Goal: Task Accomplishment & Management: Use online tool/utility

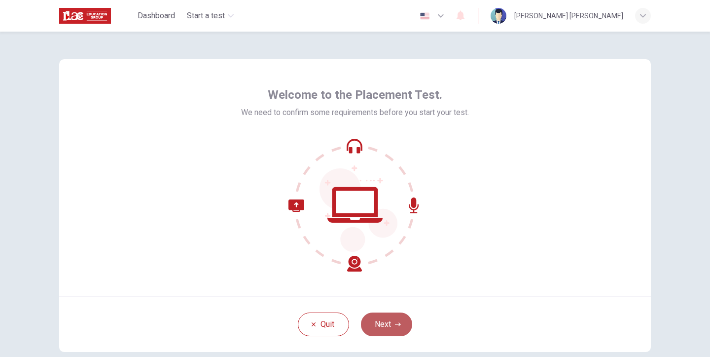
click at [392, 324] on button "Next" at bounding box center [386, 324] width 51 height 24
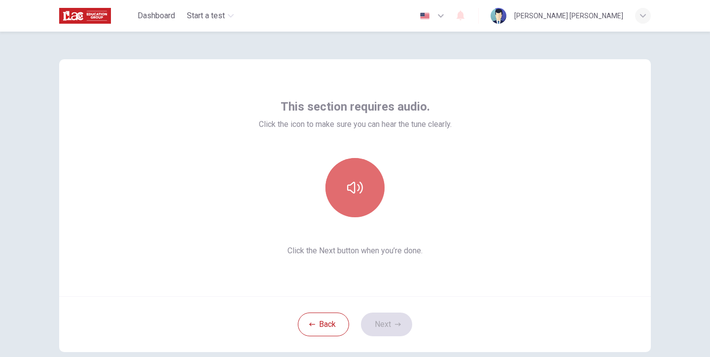
click at [358, 187] on icon "button" at bounding box center [355, 188] width 16 height 16
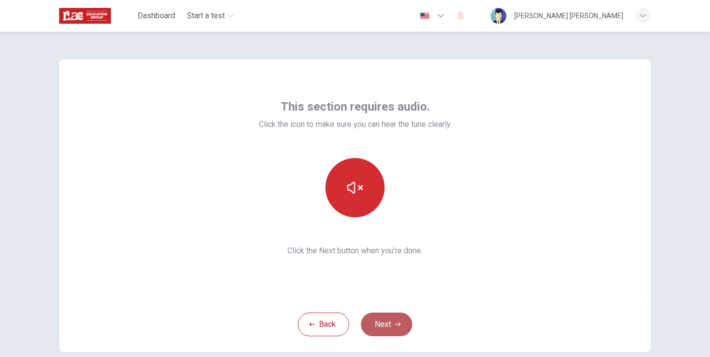
click at [390, 327] on button "Next" at bounding box center [386, 324] width 51 height 24
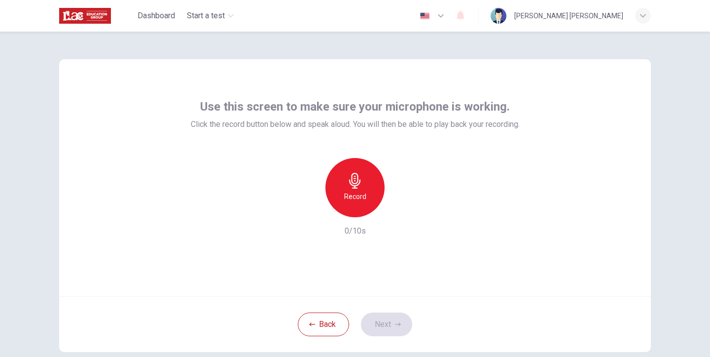
click at [371, 77] on div "Use this screen to make sure your microphone is working. Click the record butto…" at bounding box center [355, 177] width 592 height 237
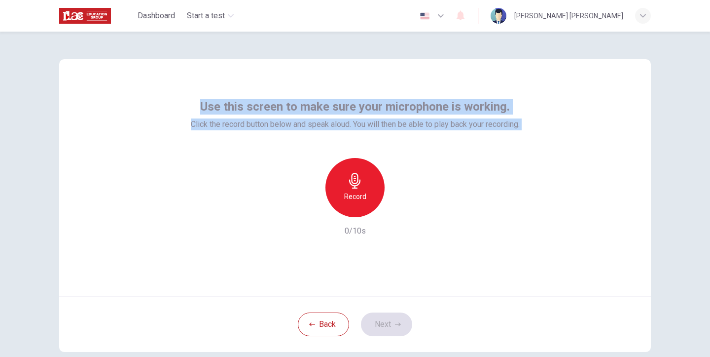
drag, startPoint x: 195, startPoint y: 105, endPoint x: 486, endPoint y: 144, distance: 293.2
click at [486, 144] on div "Use this screen to make sure your microphone is working. Click the record butto…" at bounding box center [355, 168] width 329 height 138
click at [457, 175] on div "Record 0/10s" at bounding box center [355, 197] width 329 height 79
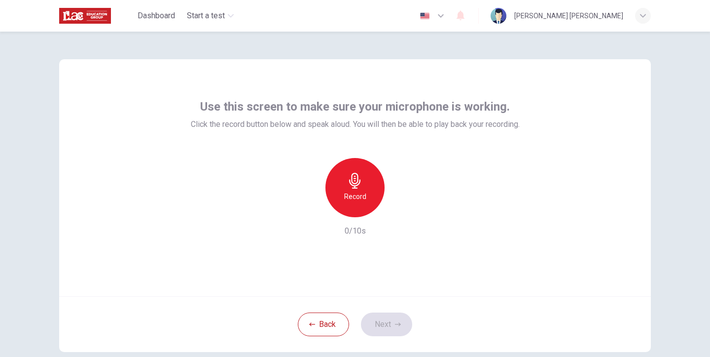
click at [359, 188] on div "Record" at bounding box center [355, 187] width 59 height 59
click at [362, 181] on div "Stop" at bounding box center [355, 187] width 59 height 59
click at [375, 317] on button "Next" at bounding box center [386, 324] width 51 height 24
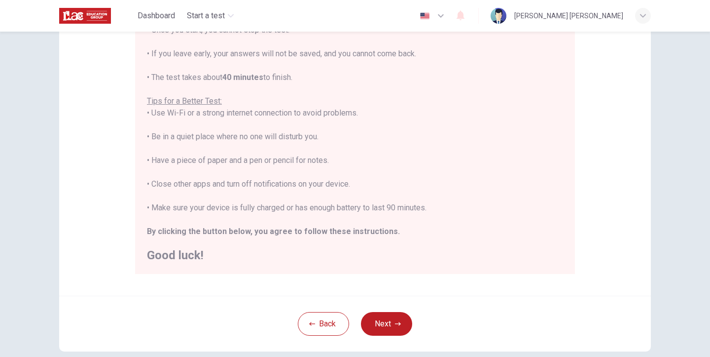
scroll to position [146, 0]
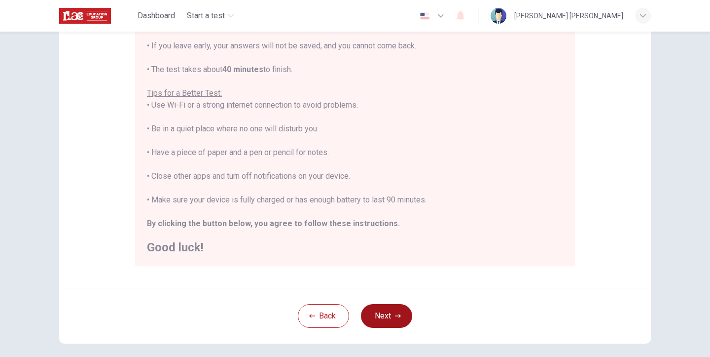
click at [402, 319] on button "Next" at bounding box center [386, 316] width 51 height 24
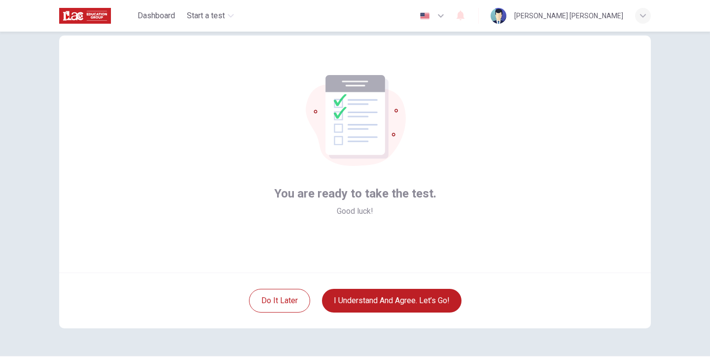
scroll to position [25, 0]
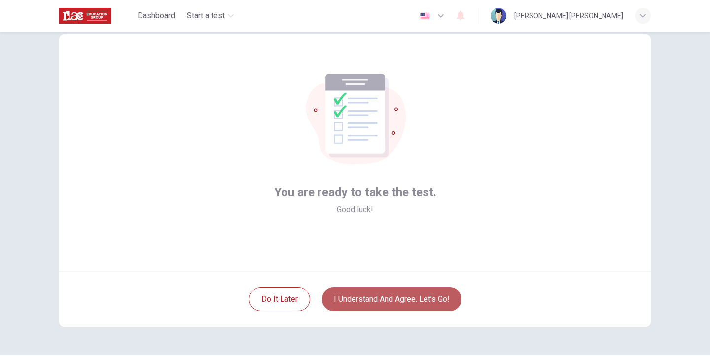
click at [397, 294] on button "I understand and agree. Let’s go!" at bounding box center [392, 299] width 140 height 24
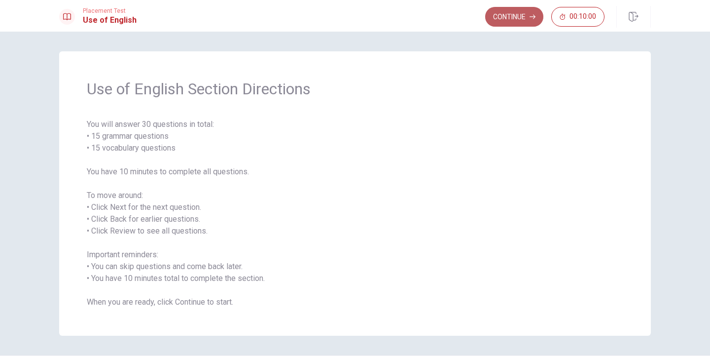
click at [530, 17] on icon "button" at bounding box center [533, 17] width 6 height 6
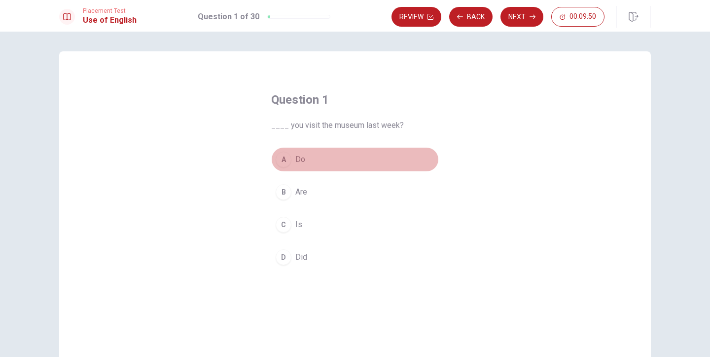
click at [284, 162] on div "A" at bounding box center [284, 159] width 16 height 16
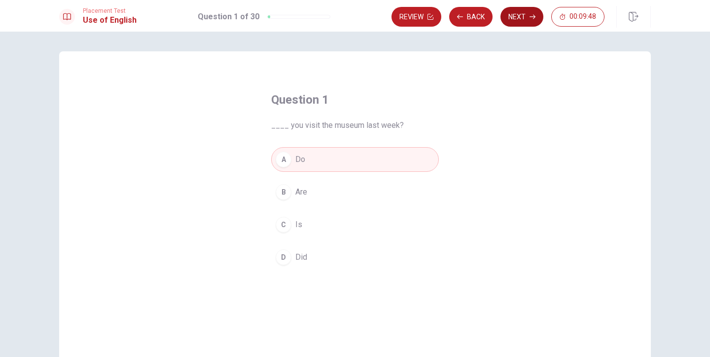
click at [519, 16] on button "Next" at bounding box center [522, 17] width 43 height 20
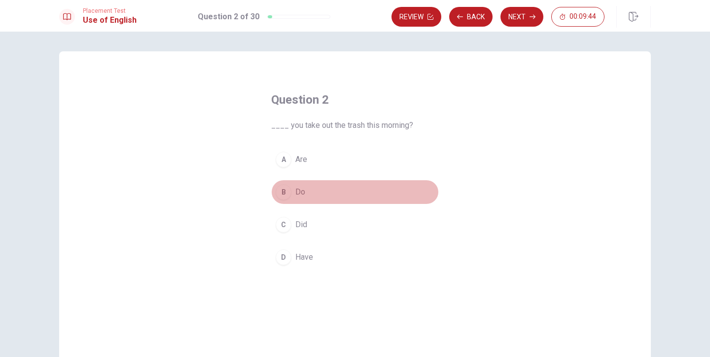
click at [292, 189] on button "B Do" at bounding box center [355, 192] width 168 height 25
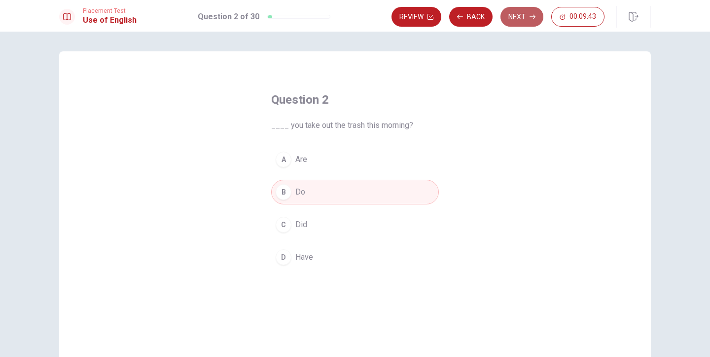
click at [520, 21] on button "Next" at bounding box center [522, 17] width 43 height 20
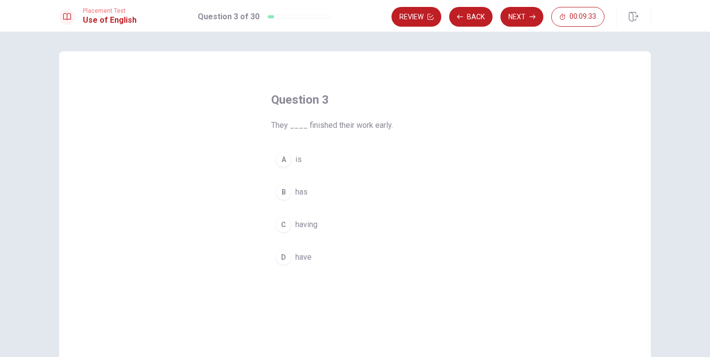
click at [301, 256] on span "have" at bounding box center [303, 257] width 16 height 12
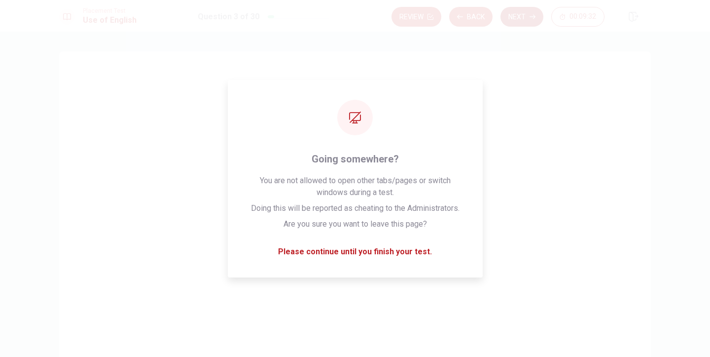
click at [512, 19] on button "Next" at bounding box center [522, 17] width 43 height 20
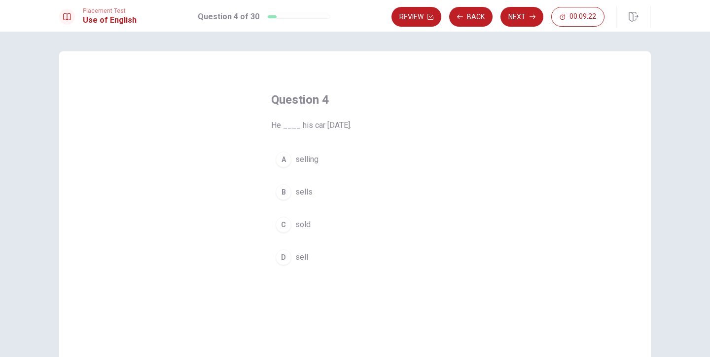
click at [312, 152] on button "A selling" at bounding box center [355, 159] width 168 height 25
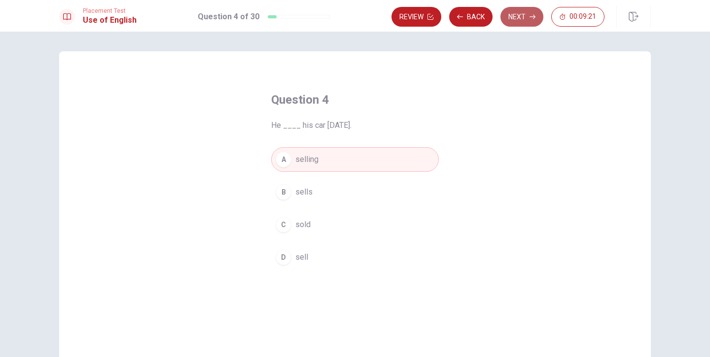
click at [526, 16] on button "Next" at bounding box center [522, 17] width 43 height 20
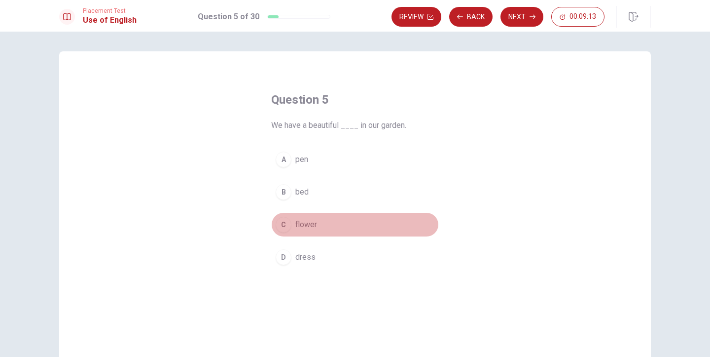
click at [314, 223] on span "flower" at bounding box center [306, 225] width 22 height 12
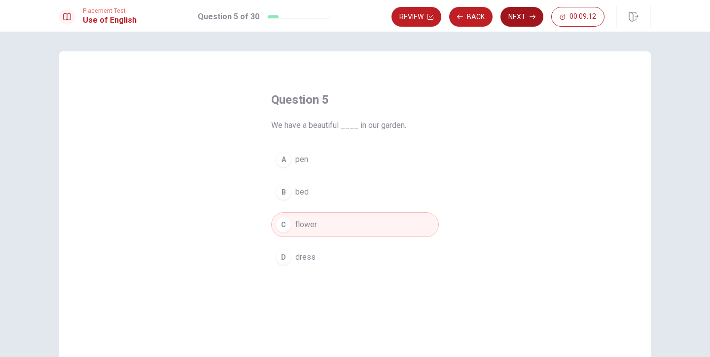
click at [528, 13] on button "Next" at bounding box center [522, 17] width 43 height 20
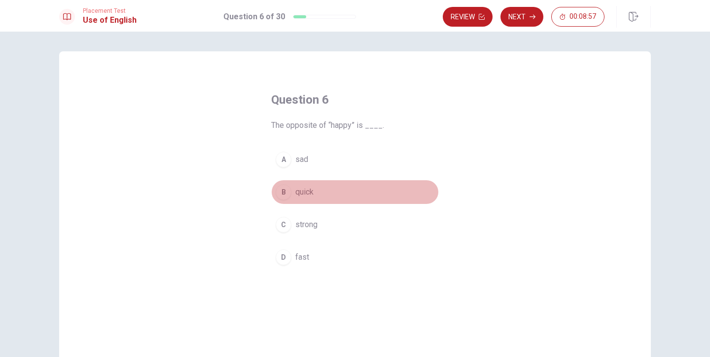
click at [300, 192] on span "quick" at bounding box center [304, 192] width 18 height 12
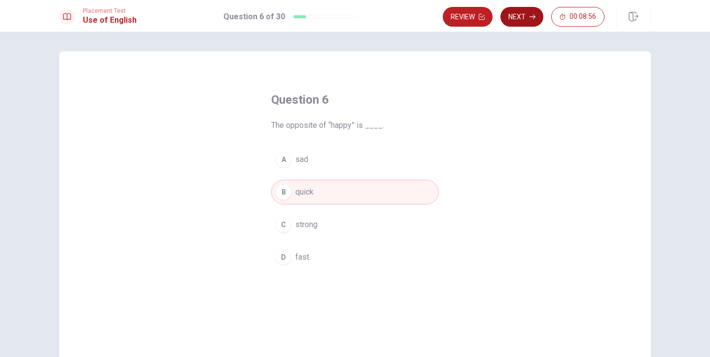
click at [516, 19] on button "Next" at bounding box center [522, 17] width 43 height 20
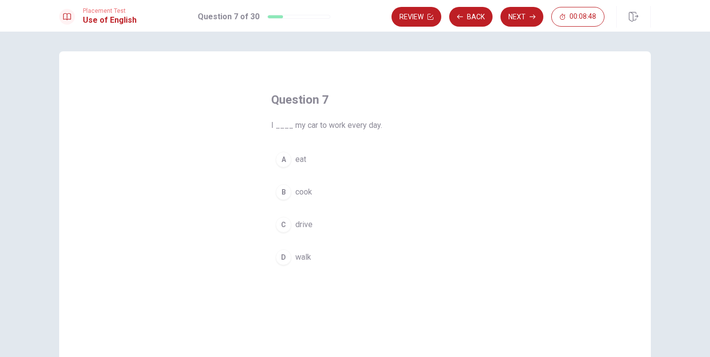
click at [287, 229] on div "C" at bounding box center [284, 225] width 16 height 16
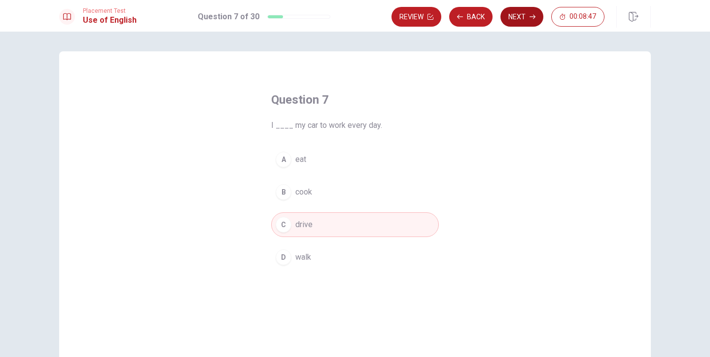
click at [510, 16] on button "Next" at bounding box center [522, 17] width 43 height 20
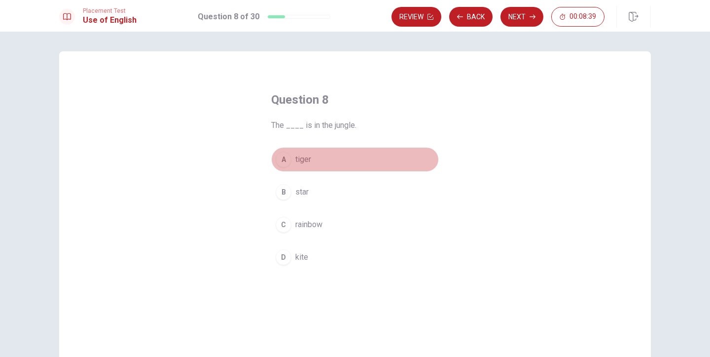
click at [302, 155] on span "tiger" at bounding box center [303, 159] width 16 height 12
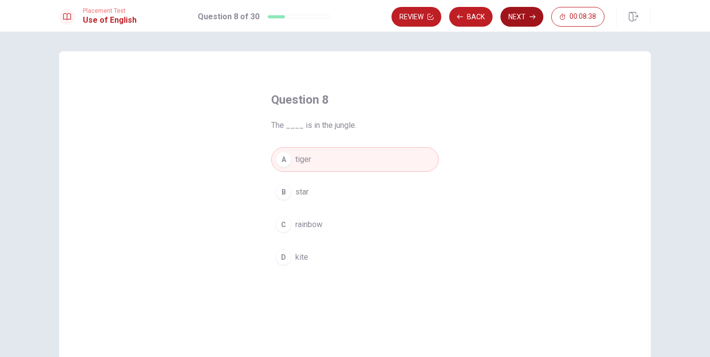
click at [519, 17] on button "Next" at bounding box center [522, 17] width 43 height 20
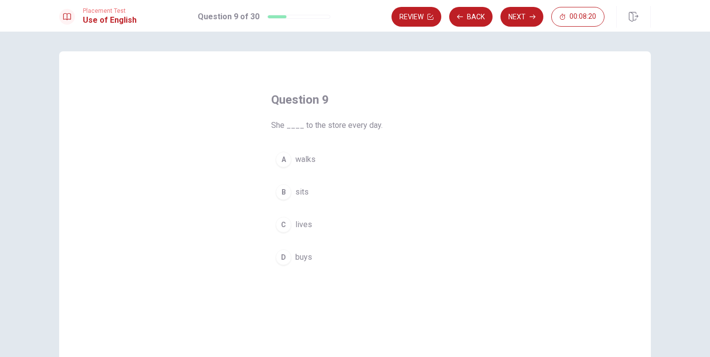
click at [308, 154] on span "walks" at bounding box center [305, 159] width 20 height 12
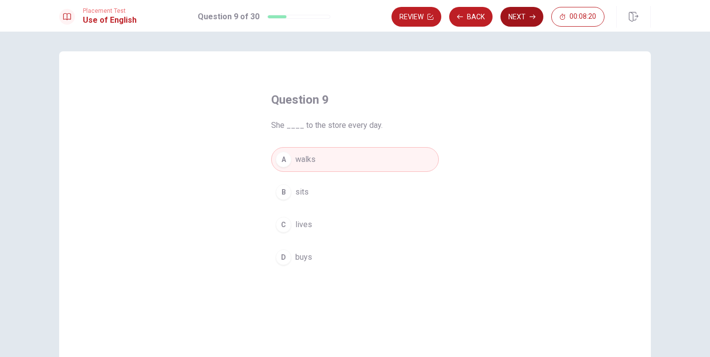
click at [524, 13] on button "Next" at bounding box center [522, 17] width 43 height 20
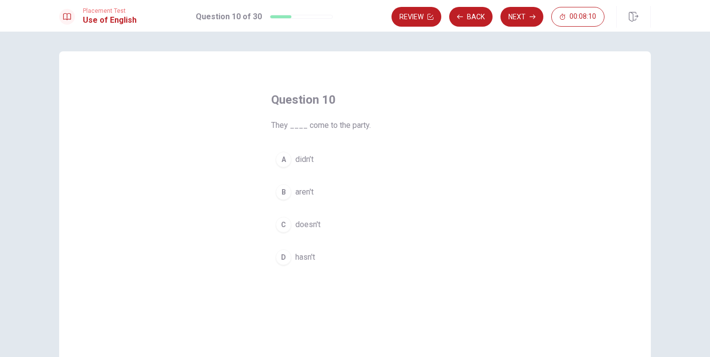
click at [311, 226] on span "doesn't" at bounding box center [307, 225] width 25 height 12
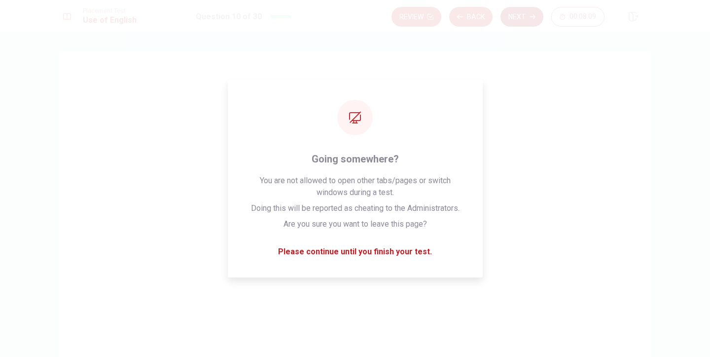
click at [519, 12] on button "Next" at bounding box center [522, 17] width 43 height 20
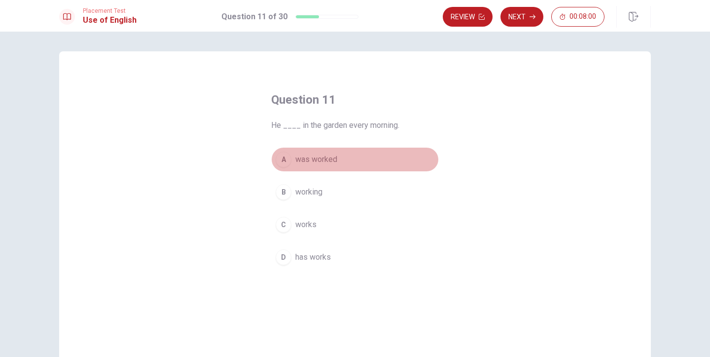
click at [331, 157] on span "was worked" at bounding box center [316, 159] width 42 height 12
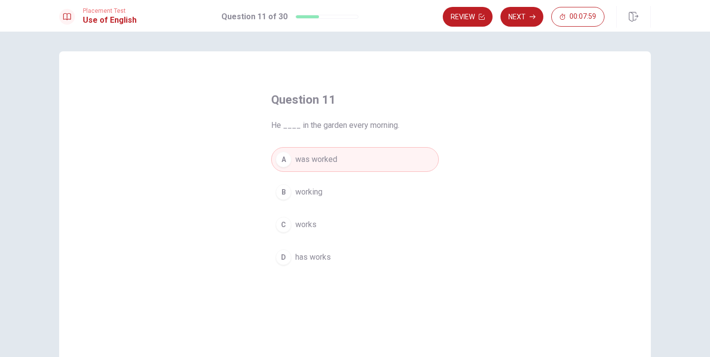
click at [513, 22] on button "Next" at bounding box center [522, 17] width 43 height 20
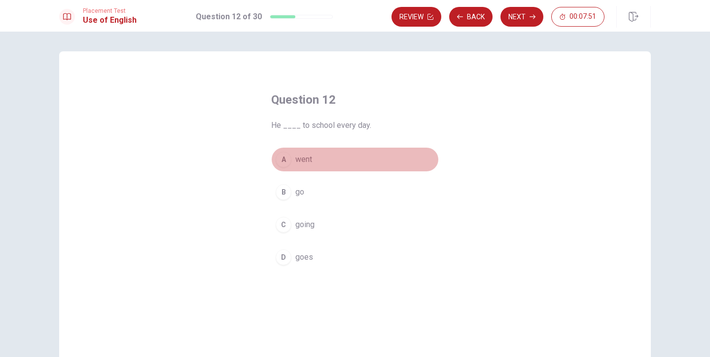
click at [302, 163] on span "went" at bounding box center [303, 159] width 17 height 12
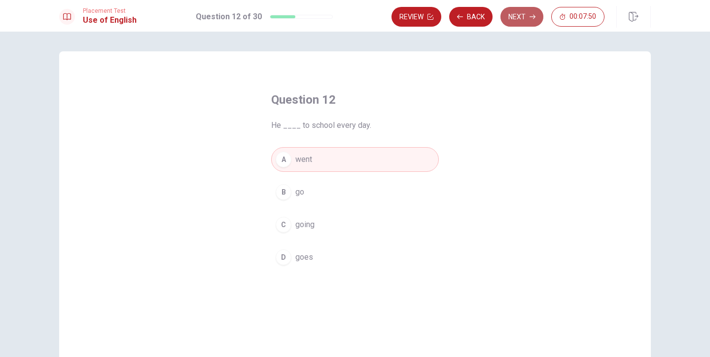
click at [515, 14] on button "Next" at bounding box center [522, 17] width 43 height 20
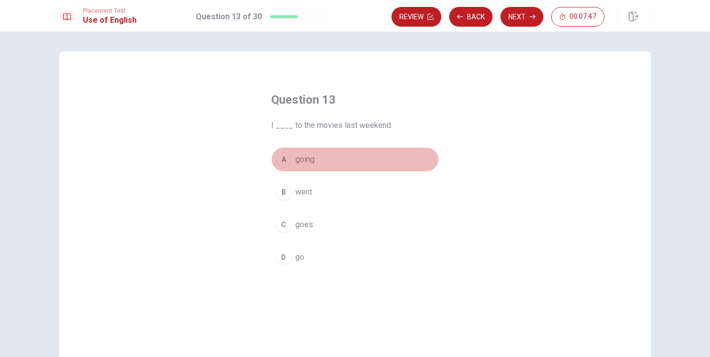
click at [303, 159] on span "going" at bounding box center [304, 159] width 19 height 12
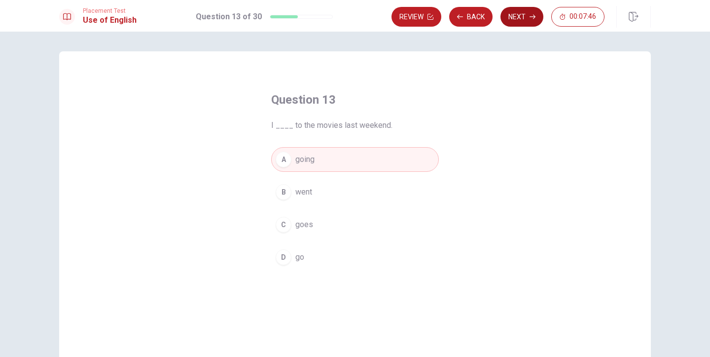
click at [518, 18] on button "Next" at bounding box center [522, 17] width 43 height 20
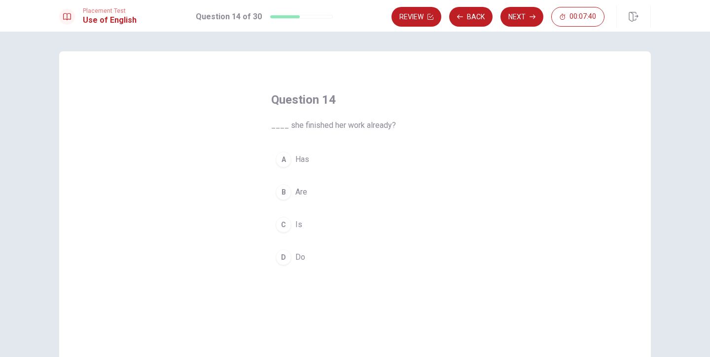
click at [296, 223] on span "Is" at bounding box center [298, 225] width 7 height 12
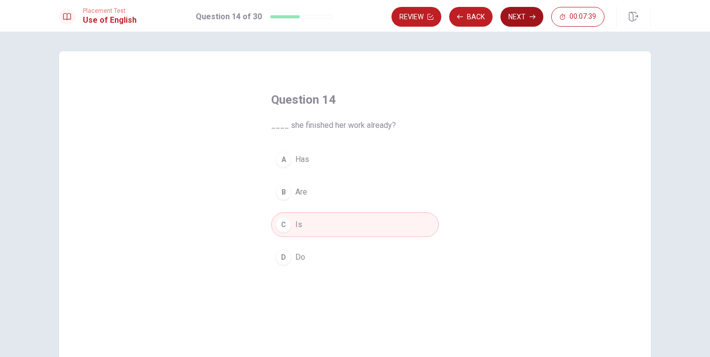
click at [517, 14] on button "Next" at bounding box center [522, 17] width 43 height 20
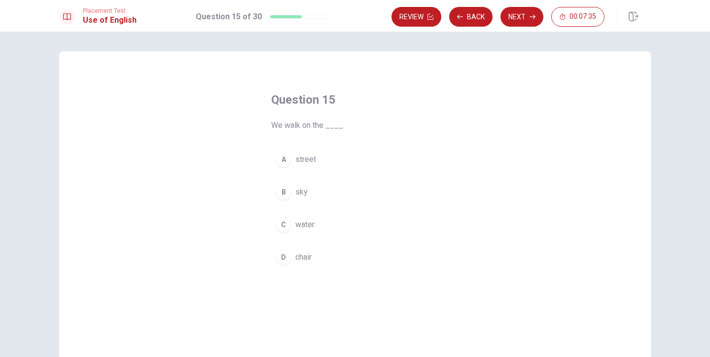
click at [317, 161] on button "A street" at bounding box center [355, 159] width 168 height 25
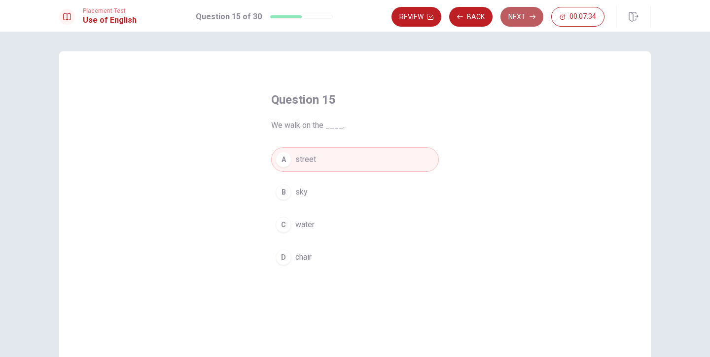
click at [526, 18] on button "Next" at bounding box center [522, 17] width 43 height 20
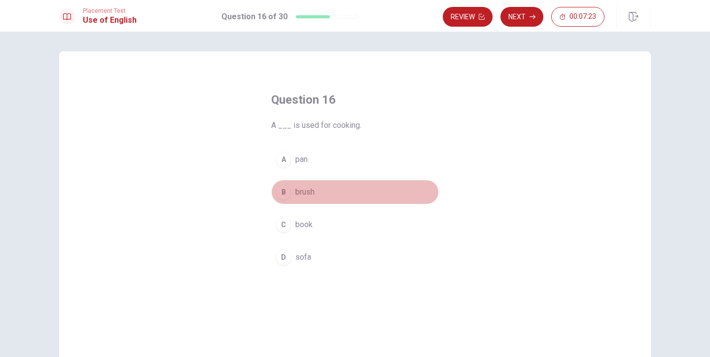
click at [312, 191] on span "brush" at bounding box center [304, 192] width 19 height 12
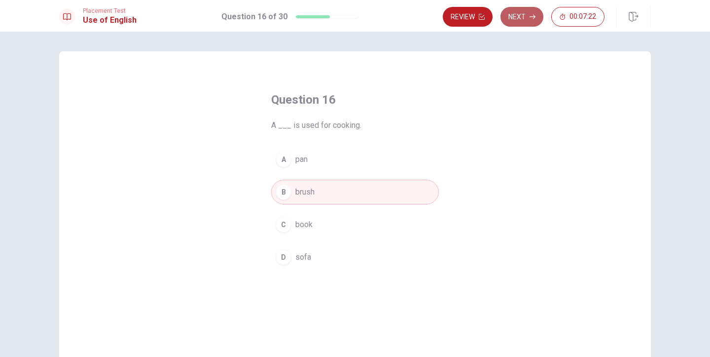
click at [517, 16] on button "Next" at bounding box center [522, 17] width 43 height 20
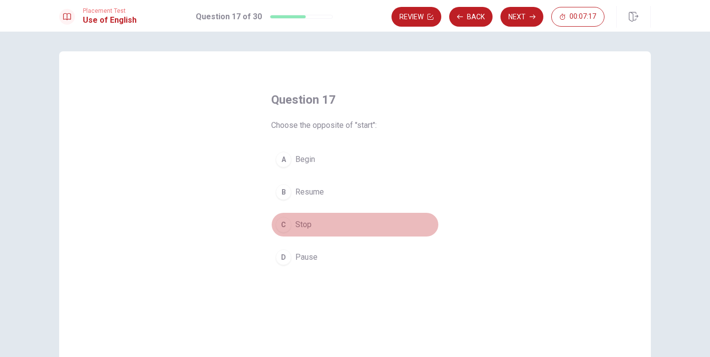
click at [299, 223] on span "Stop" at bounding box center [303, 225] width 16 height 12
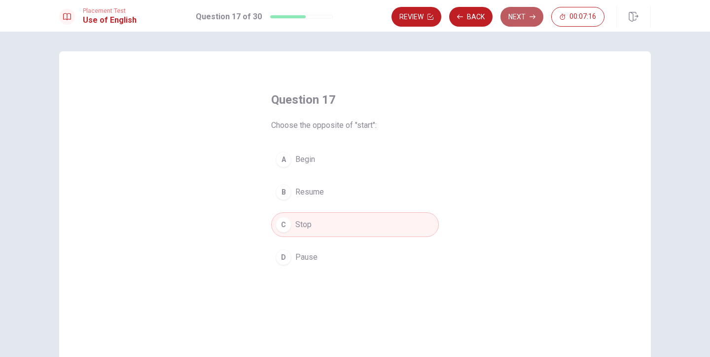
click at [519, 9] on button "Next" at bounding box center [522, 17] width 43 height 20
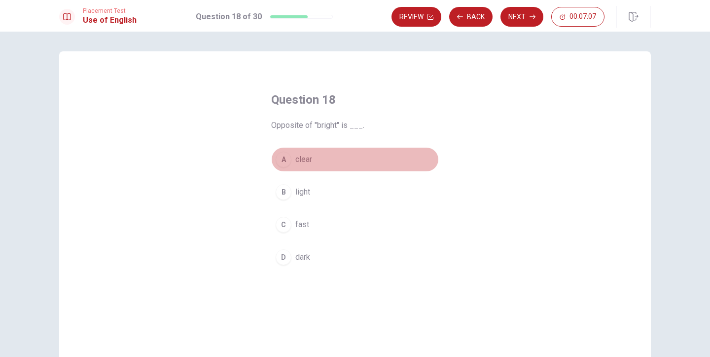
click at [310, 159] on span "clear" at bounding box center [303, 159] width 17 height 12
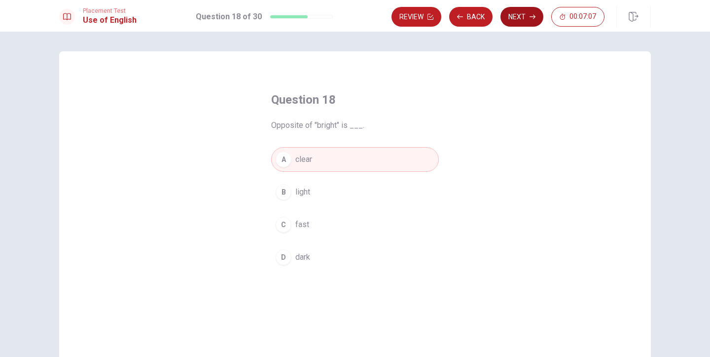
click at [514, 17] on button "Next" at bounding box center [522, 17] width 43 height 20
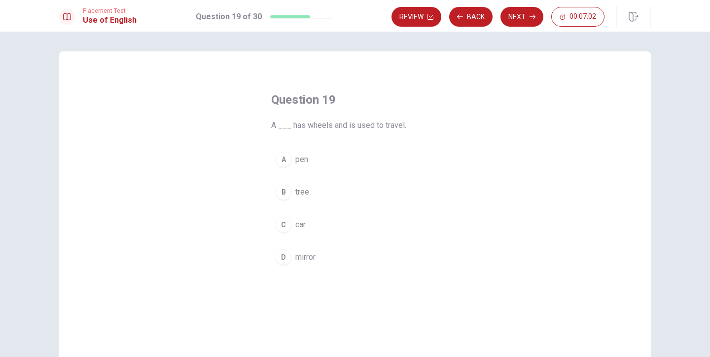
click at [288, 224] on div "C" at bounding box center [284, 225] width 16 height 16
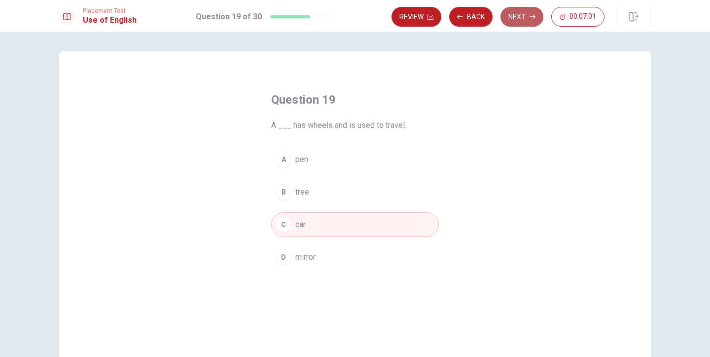
click at [522, 14] on button "Next" at bounding box center [522, 17] width 43 height 20
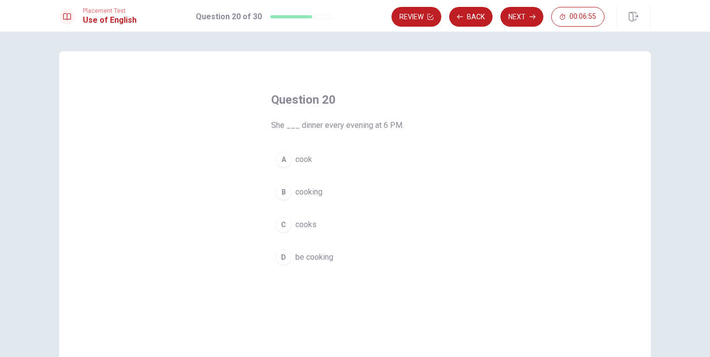
click at [305, 161] on span "cook" at bounding box center [303, 159] width 17 height 12
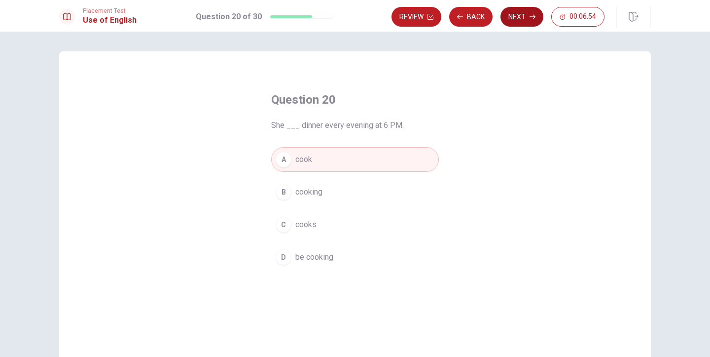
click at [512, 18] on button "Next" at bounding box center [522, 17] width 43 height 20
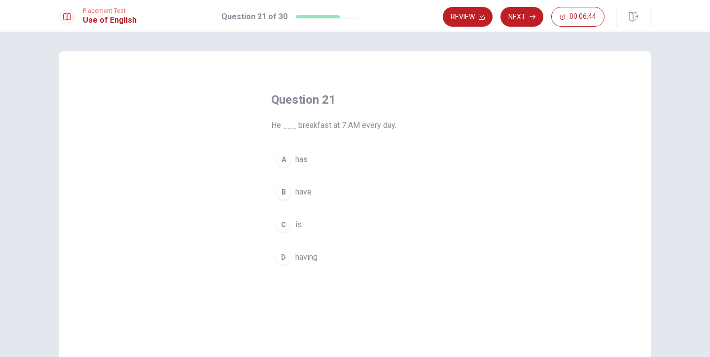
click at [292, 223] on button "C is" at bounding box center [355, 224] width 168 height 25
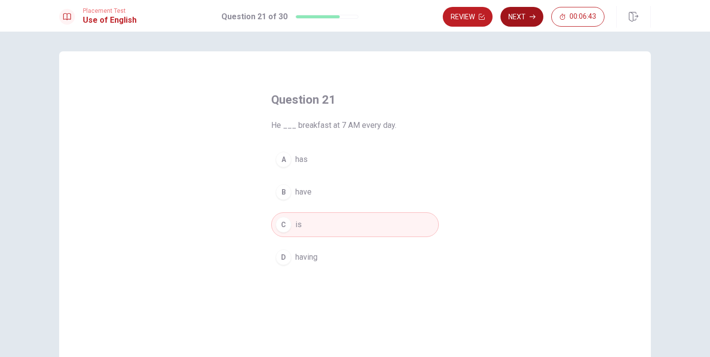
click at [523, 20] on button "Next" at bounding box center [522, 17] width 43 height 20
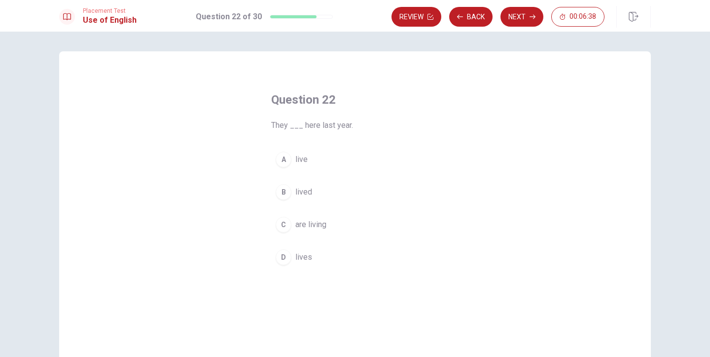
click at [302, 160] on span "live" at bounding box center [301, 159] width 12 height 12
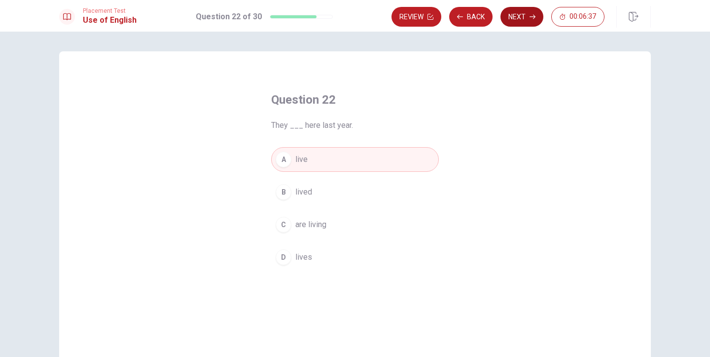
click at [518, 18] on button "Next" at bounding box center [522, 17] width 43 height 20
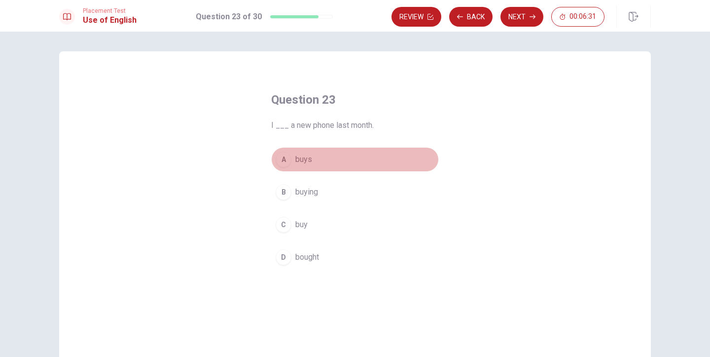
click at [308, 160] on span "buys" at bounding box center [303, 159] width 17 height 12
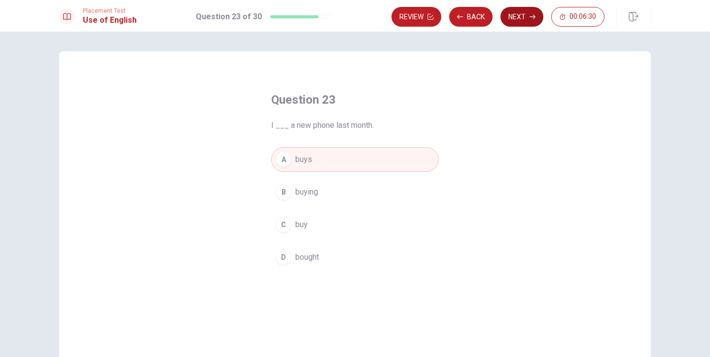
click at [530, 13] on button "Next" at bounding box center [522, 17] width 43 height 20
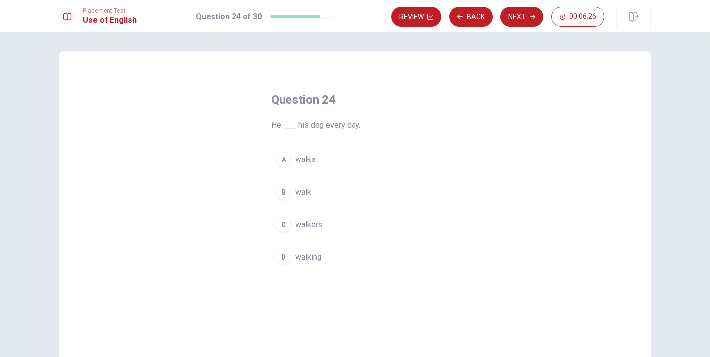
click at [313, 158] on span "walks" at bounding box center [305, 159] width 20 height 12
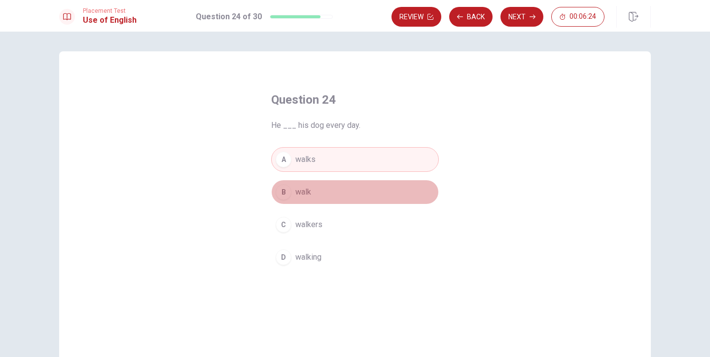
click at [310, 191] on span "walk" at bounding box center [303, 192] width 16 height 12
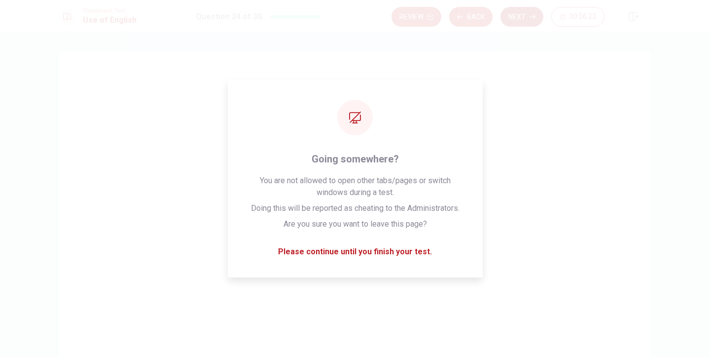
click at [519, 18] on button "Next" at bounding box center [522, 17] width 43 height 20
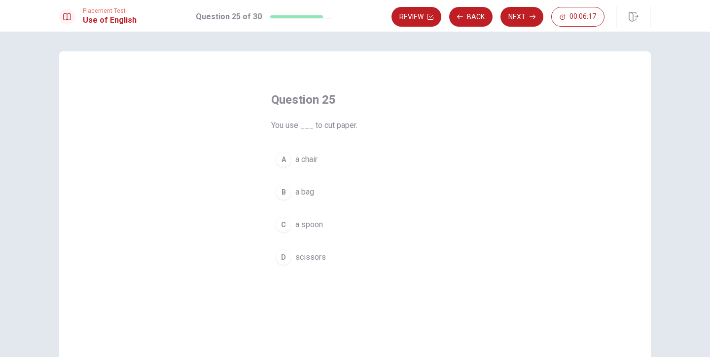
click at [282, 190] on div "B" at bounding box center [284, 192] width 16 height 16
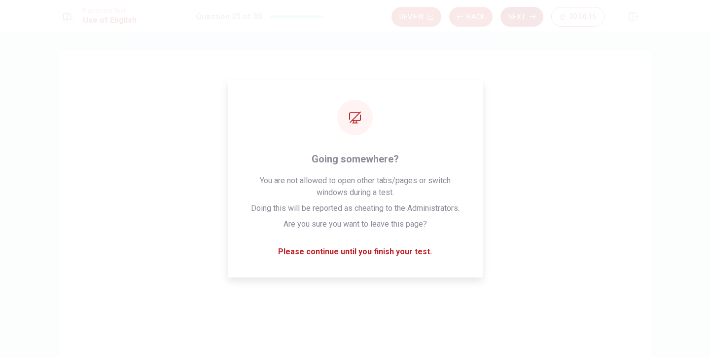
click at [510, 13] on button "Next" at bounding box center [522, 17] width 43 height 20
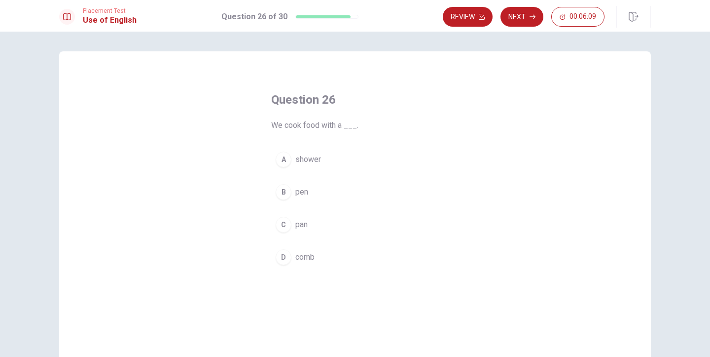
click at [276, 225] on div "C" at bounding box center [284, 225] width 16 height 16
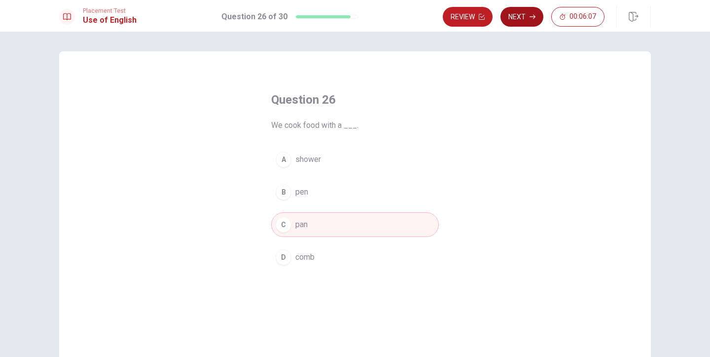
click at [524, 20] on button "Next" at bounding box center [522, 17] width 43 height 20
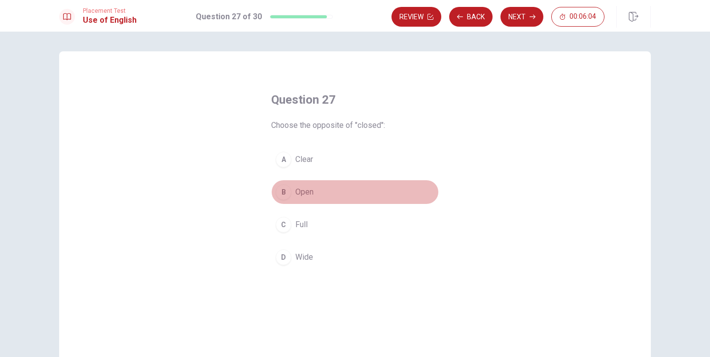
click at [298, 198] on button "B Open" at bounding box center [355, 192] width 168 height 25
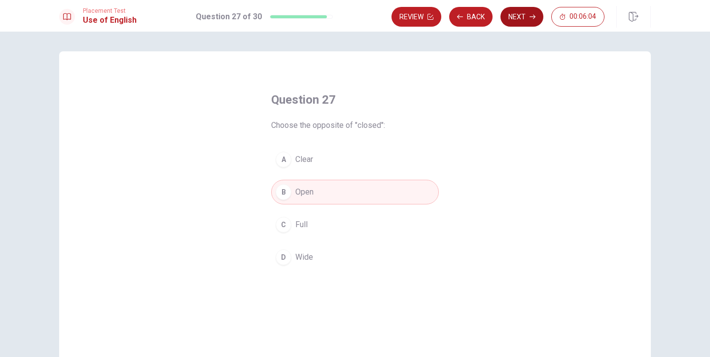
click at [531, 13] on button "Next" at bounding box center [522, 17] width 43 height 20
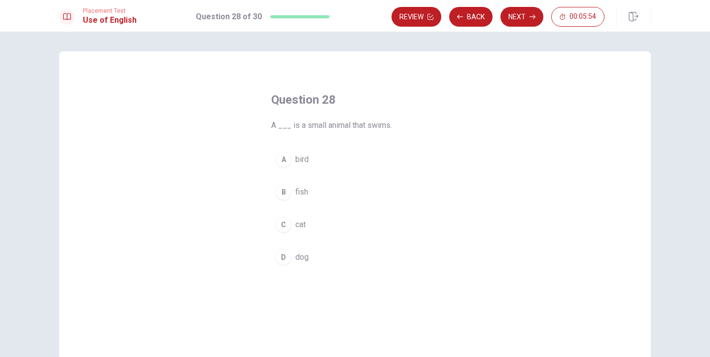
click at [285, 160] on div "A" at bounding box center [284, 159] width 16 height 16
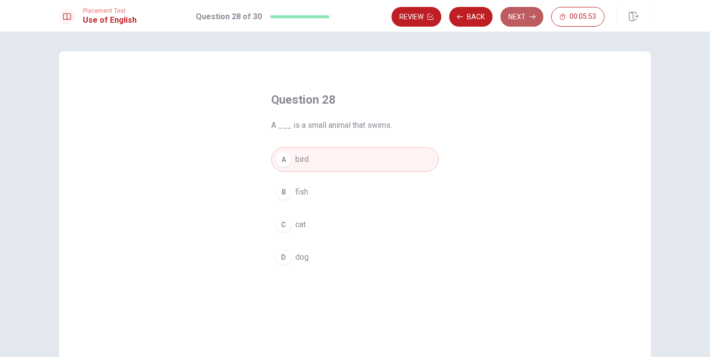
click at [514, 16] on button "Next" at bounding box center [522, 17] width 43 height 20
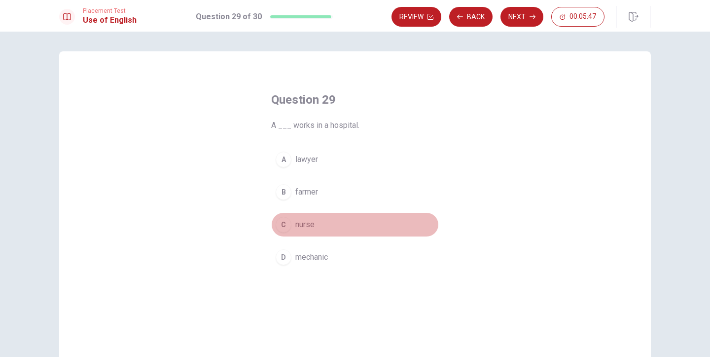
click at [291, 224] on button "C nurse" at bounding box center [355, 224] width 168 height 25
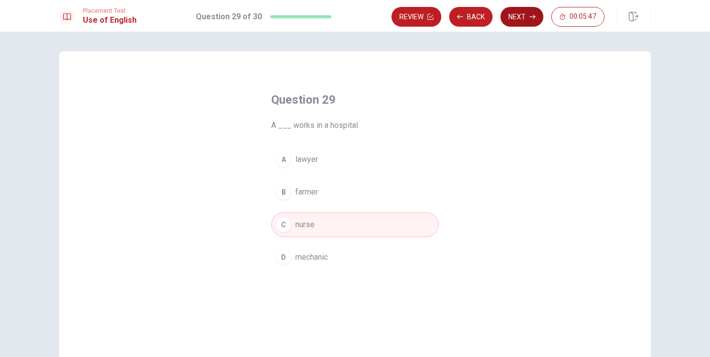
click at [522, 22] on button "Next" at bounding box center [522, 17] width 43 height 20
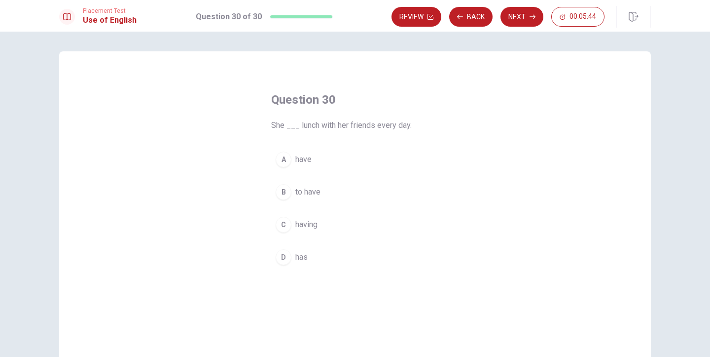
click at [306, 163] on span "have" at bounding box center [303, 159] width 16 height 12
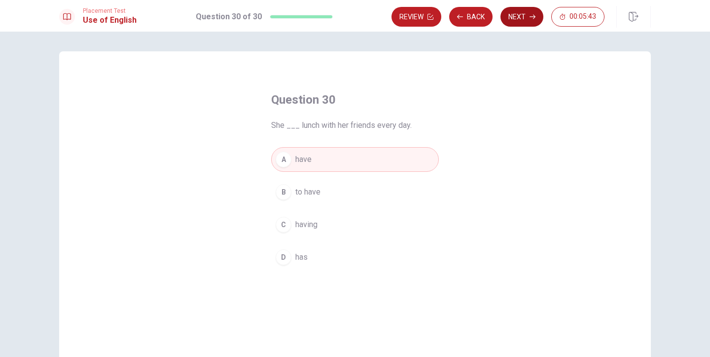
click at [525, 17] on button "Next" at bounding box center [522, 17] width 43 height 20
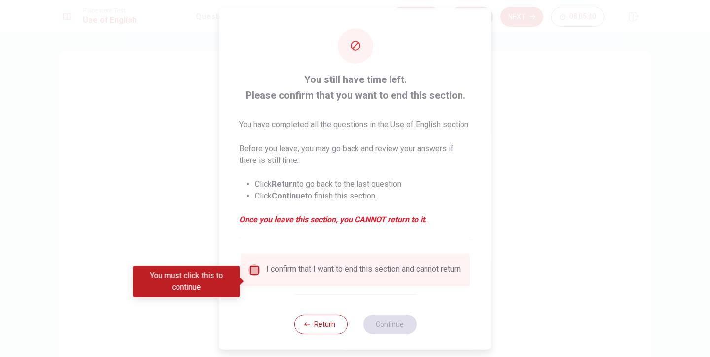
click at [253, 275] on input "You must click this to continue" at bounding box center [255, 269] width 12 height 12
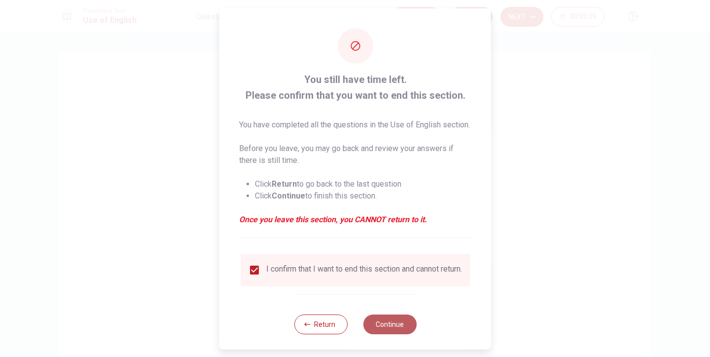
click at [385, 333] on button "Continue" at bounding box center [389, 324] width 53 height 20
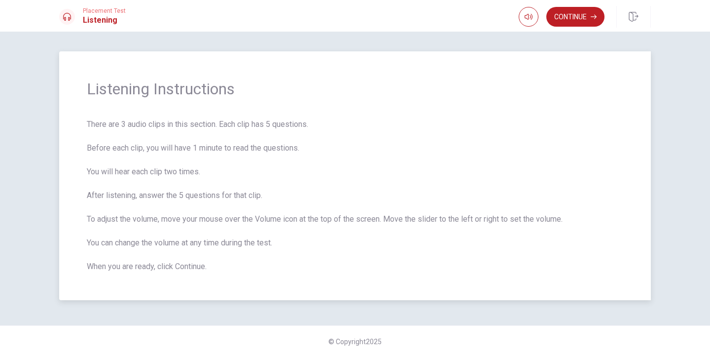
drag, startPoint x: 85, startPoint y: 86, endPoint x: 222, endPoint y: 260, distance: 221.7
click at [223, 261] on div "Listening Instructions There are 3 audio clips in this section. Each clip has 5…" at bounding box center [355, 175] width 592 height 249
click at [579, 15] on button "Continue" at bounding box center [576, 17] width 58 height 20
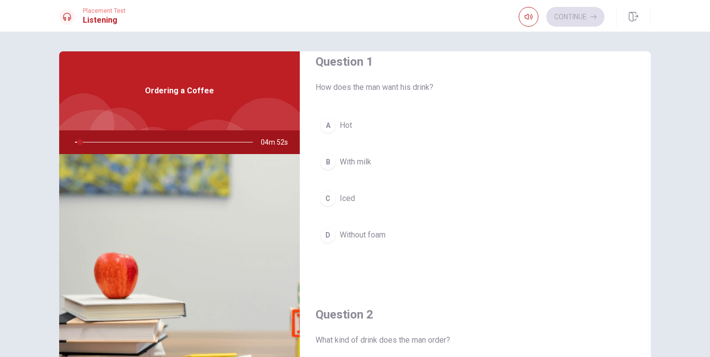
scroll to position [14, 0]
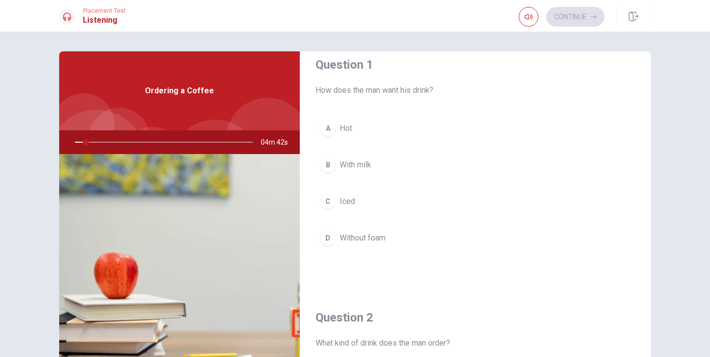
click at [364, 169] on span "With milk" at bounding box center [356, 165] width 32 height 12
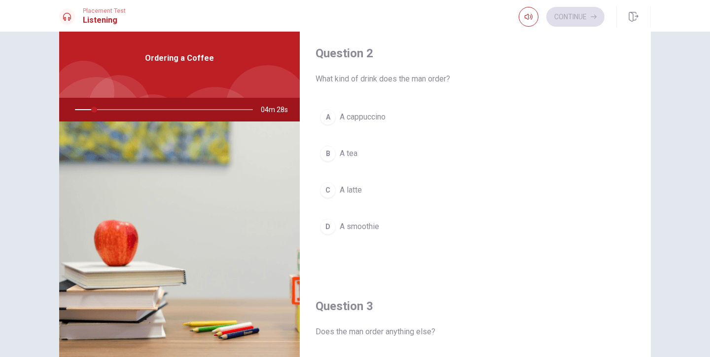
scroll to position [249, 0]
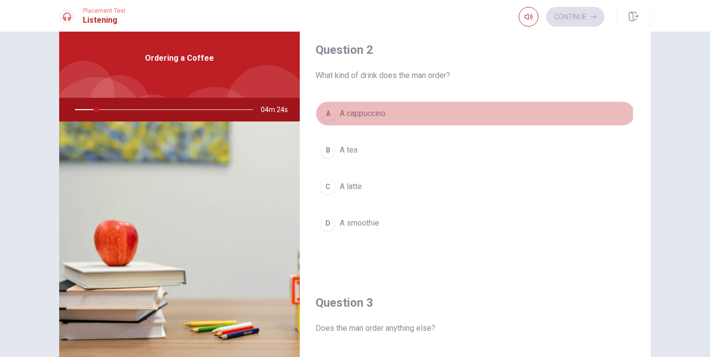
click at [386, 113] on span "A cappuccino" at bounding box center [363, 114] width 46 height 12
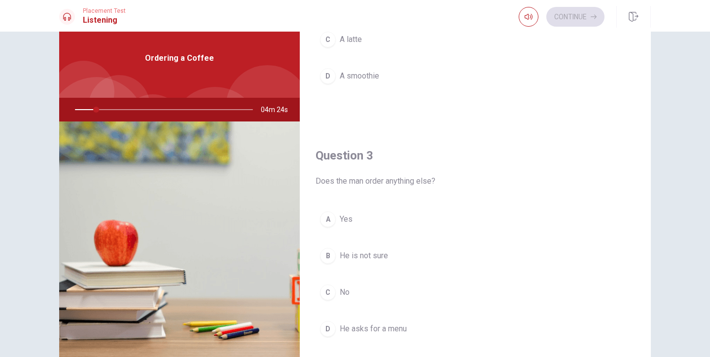
scroll to position [403, 0]
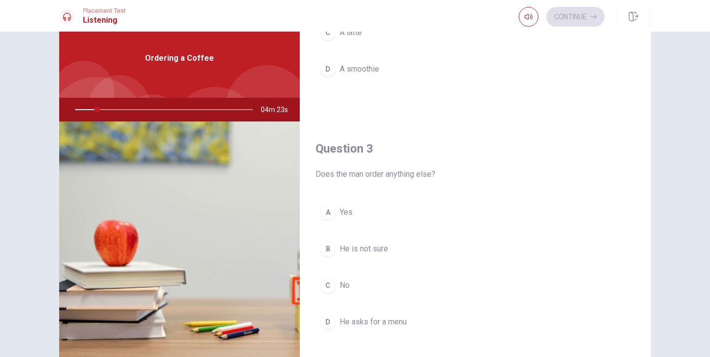
click at [349, 211] on span "Yes" at bounding box center [346, 212] width 13 height 12
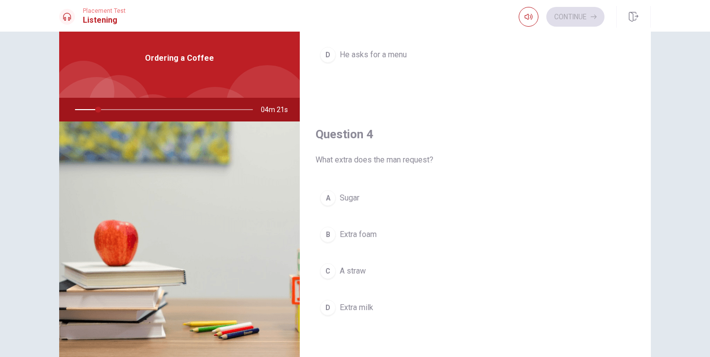
scroll to position [676, 0]
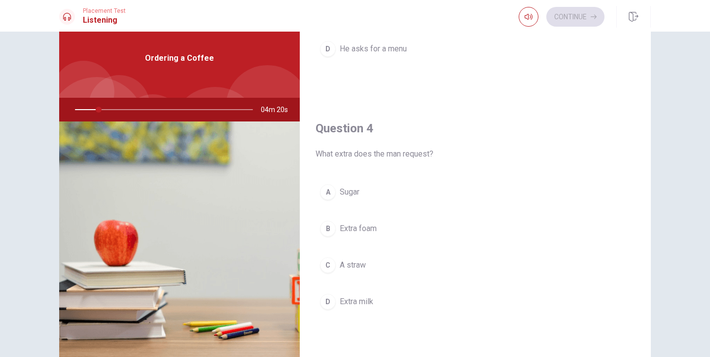
click at [352, 188] on span "Sugar" at bounding box center [350, 192] width 20 height 12
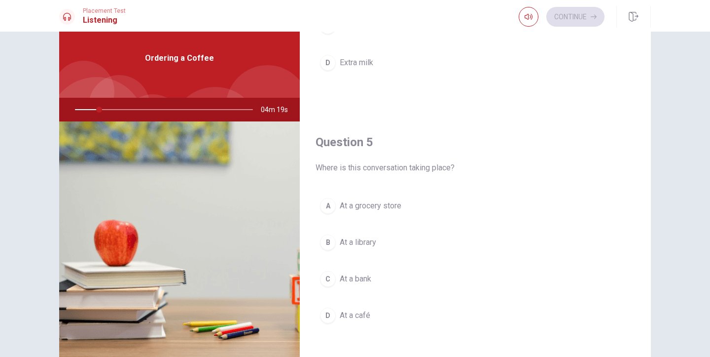
scroll to position [920, 0]
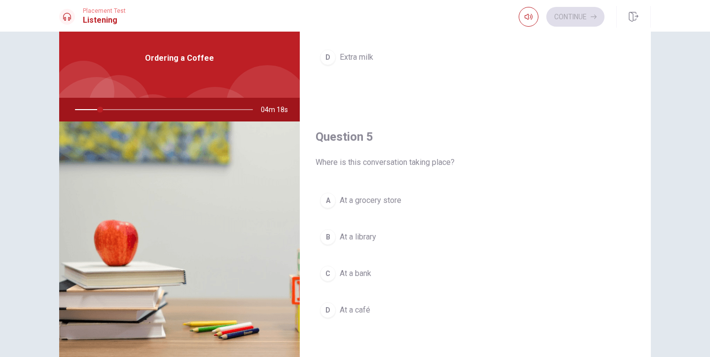
click at [350, 200] on span "At a grocery store" at bounding box center [371, 200] width 62 height 12
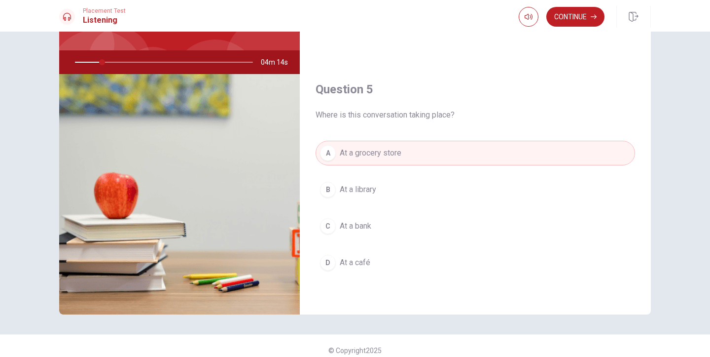
scroll to position [89, 0]
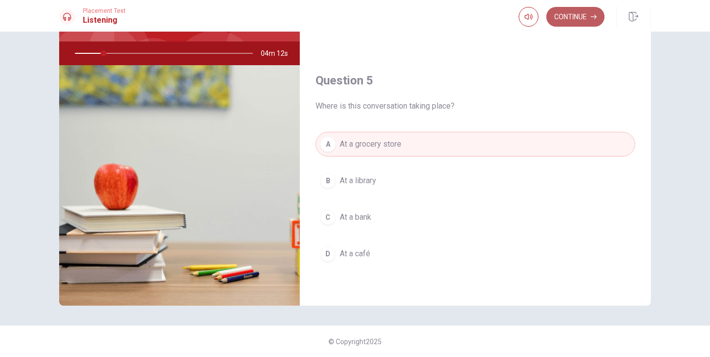
click at [574, 12] on button "Continue" at bounding box center [576, 17] width 58 height 20
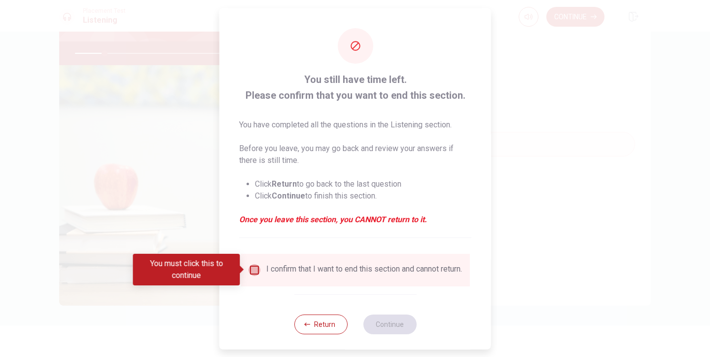
click at [255, 268] on input "You must click this to continue" at bounding box center [255, 269] width 12 height 12
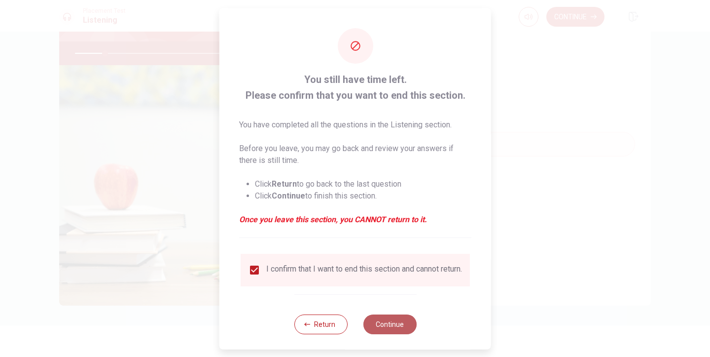
click at [396, 328] on button "Continue" at bounding box center [389, 324] width 53 height 20
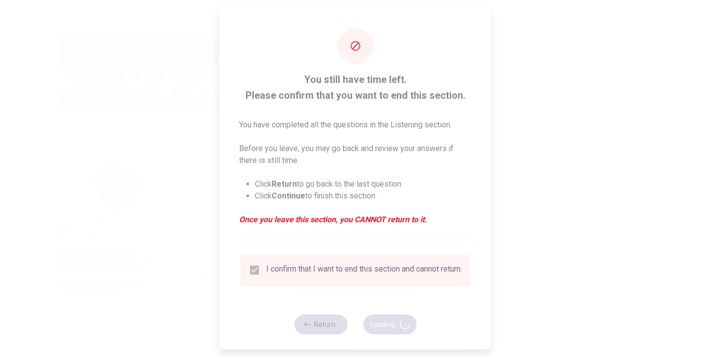
type input "18"
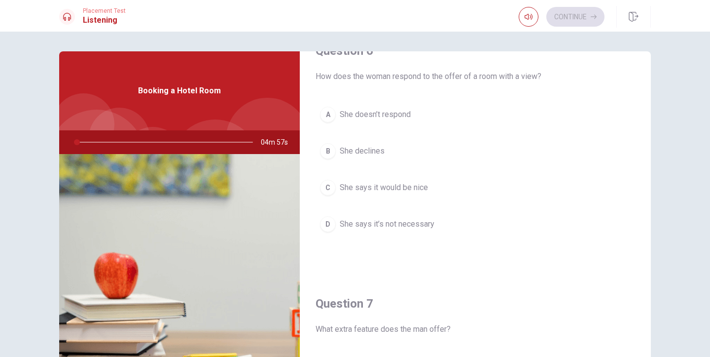
scroll to position [29, 0]
click at [380, 110] on span "She doesn’t respond" at bounding box center [375, 114] width 71 height 12
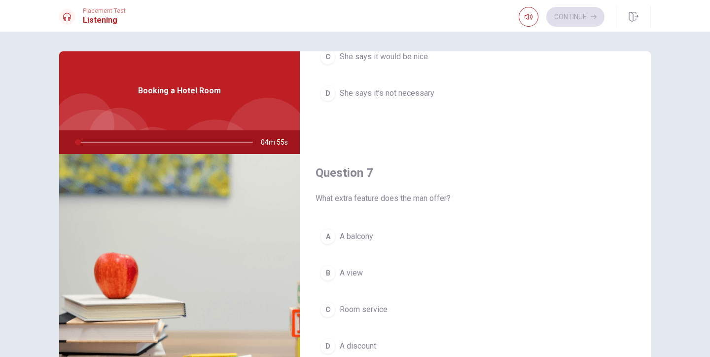
scroll to position [169, 0]
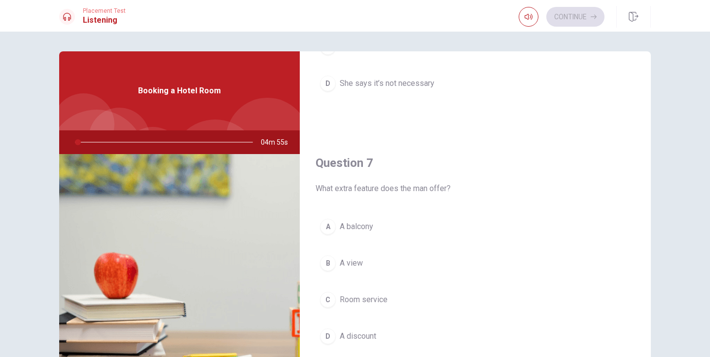
click at [336, 226] on button "A A balcony" at bounding box center [476, 226] width 320 height 25
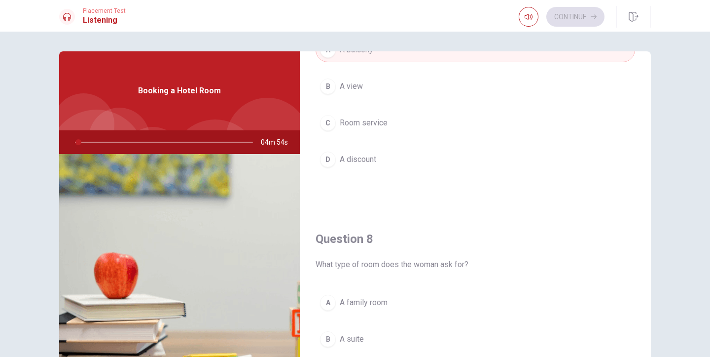
scroll to position [349, 0]
click at [333, 304] on button "A A family room" at bounding box center [476, 299] width 320 height 25
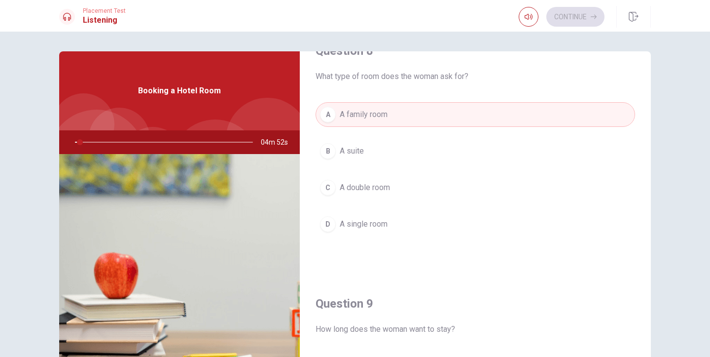
scroll to position [599, 0]
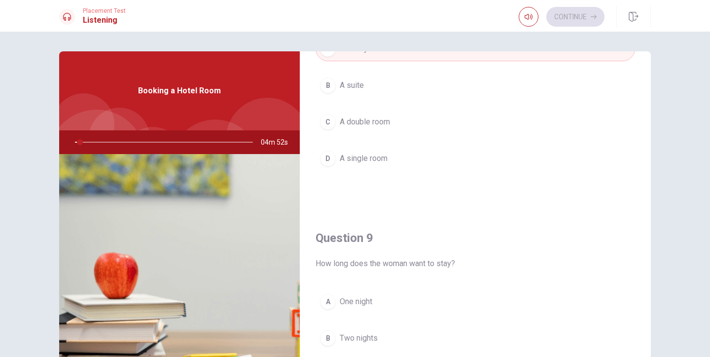
click at [336, 301] on button "A One night" at bounding box center [476, 301] width 320 height 25
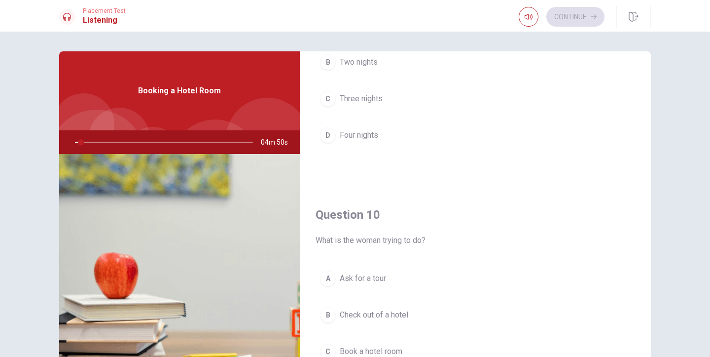
scroll to position [879, 0]
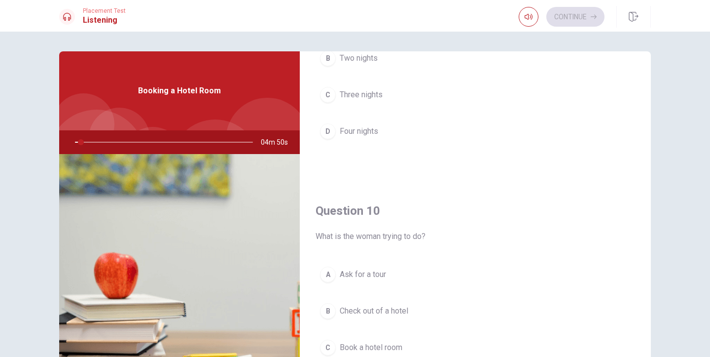
click at [332, 275] on div "A" at bounding box center [328, 274] width 16 height 16
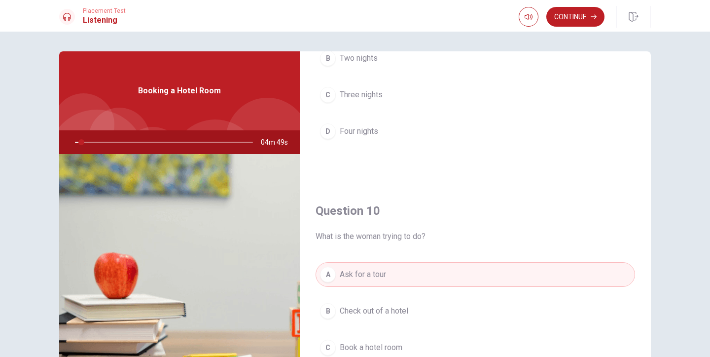
scroll to position [920, 0]
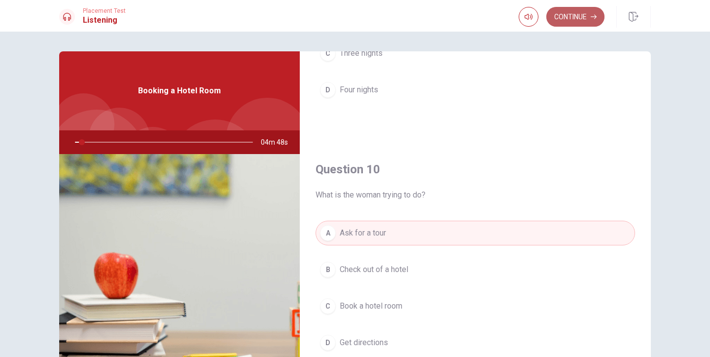
click at [561, 17] on button "Continue" at bounding box center [576, 17] width 58 height 20
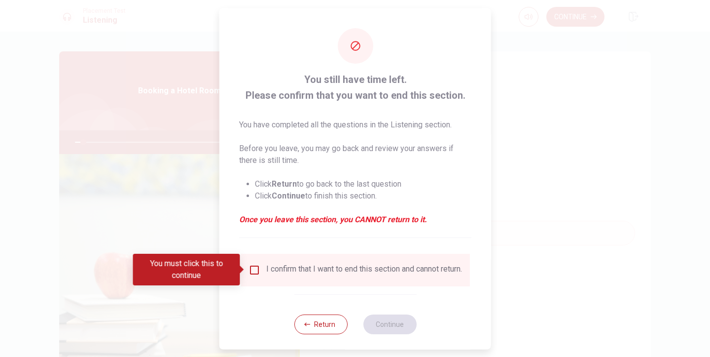
click at [256, 267] on input "You must click this to continue" at bounding box center [255, 269] width 12 height 12
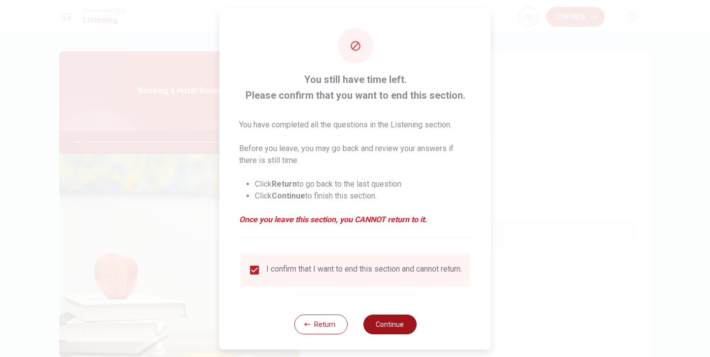
click at [390, 331] on button "Continue" at bounding box center [389, 324] width 53 height 20
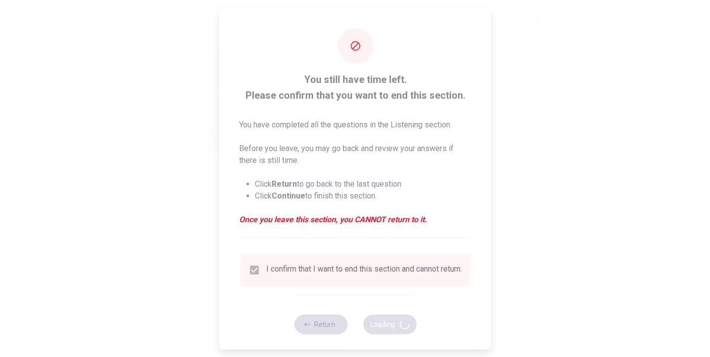
type input "5"
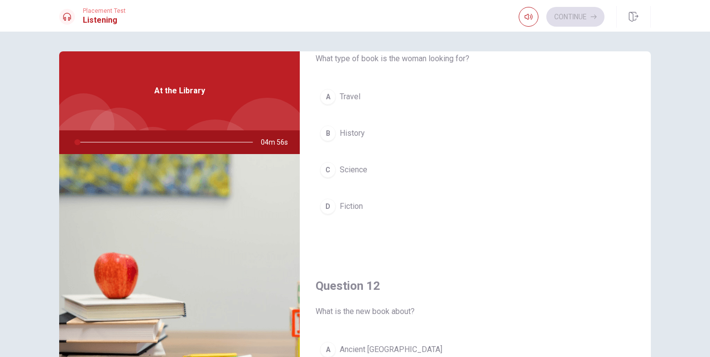
scroll to position [58, 0]
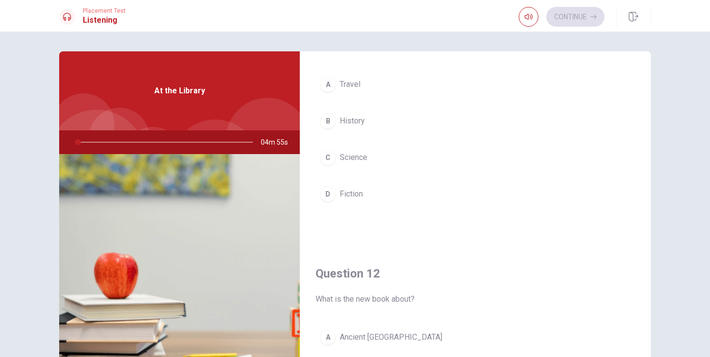
click at [342, 83] on span "Travel" at bounding box center [350, 84] width 21 height 12
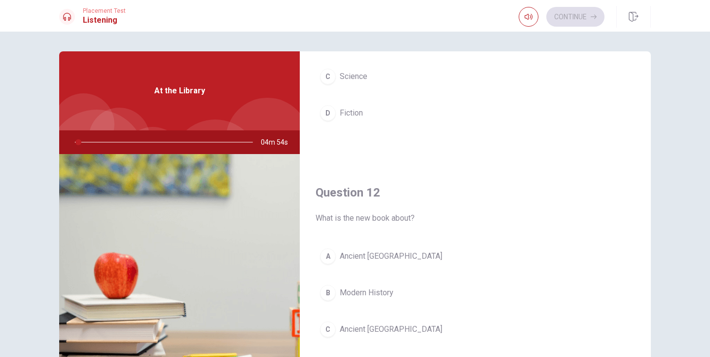
scroll to position [147, 0]
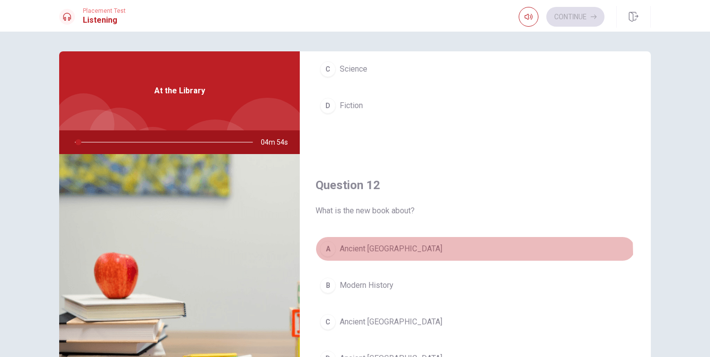
click at [326, 256] on div "A" at bounding box center [328, 249] width 16 height 16
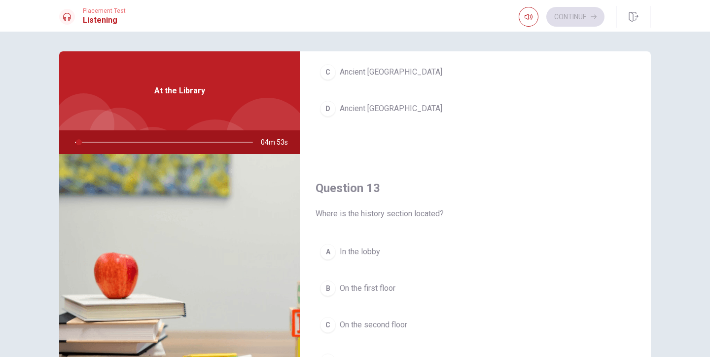
scroll to position [404, 0]
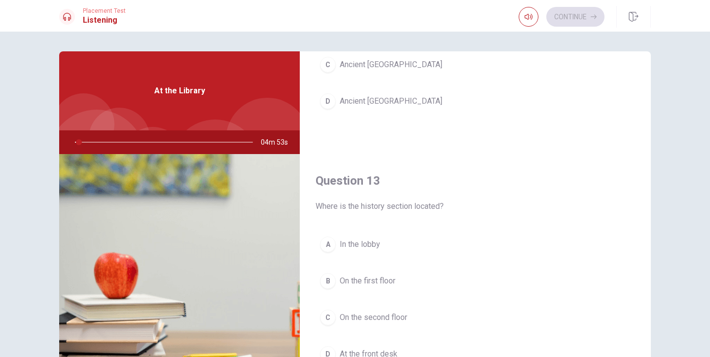
click at [326, 256] on button "A In the lobby" at bounding box center [476, 244] width 320 height 25
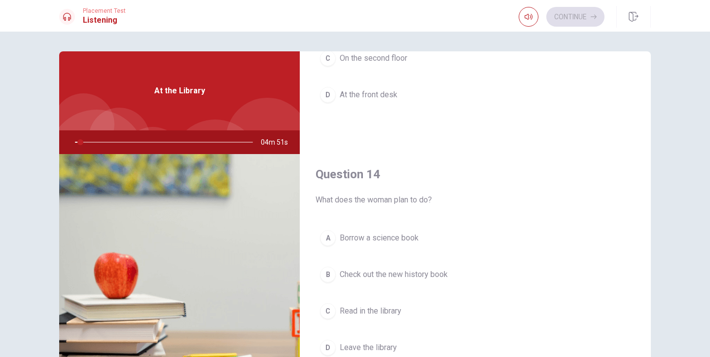
scroll to position [682, 0]
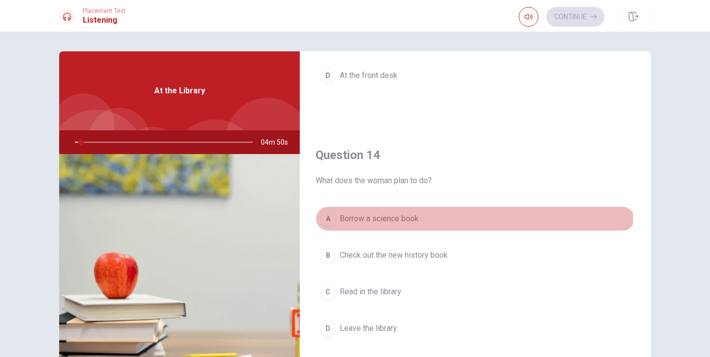
click at [340, 222] on span "Borrow a science book" at bounding box center [379, 219] width 79 height 12
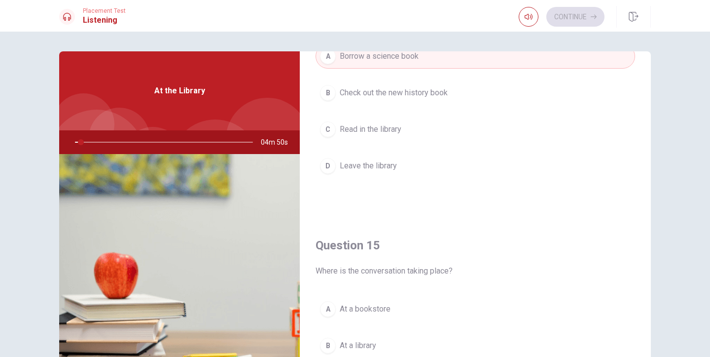
scroll to position [854, 0]
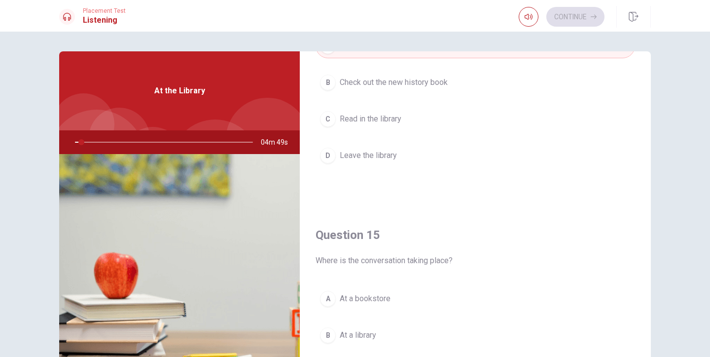
click at [329, 302] on div "A" at bounding box center [328, 299] width 16 height 16
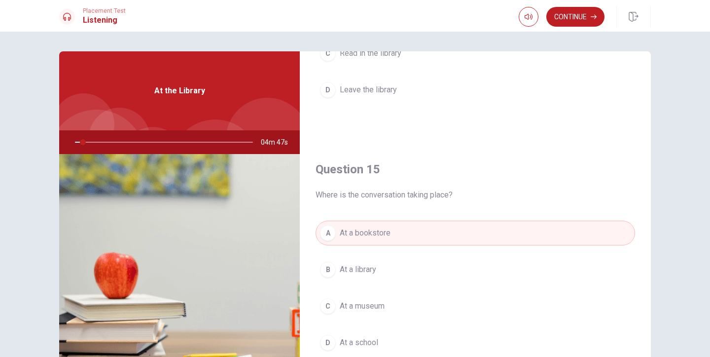
scroll to position [89, 0]
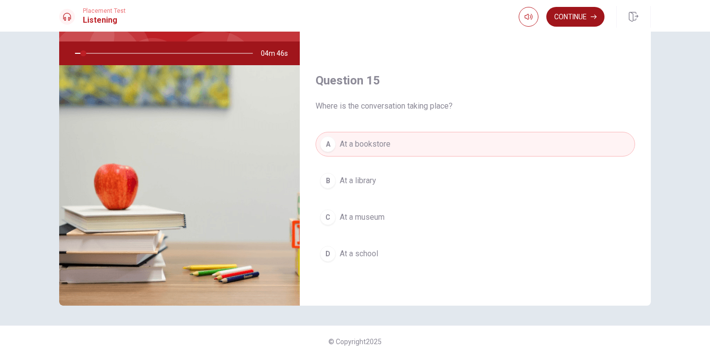
click at [577, 20] on button "Continue" at bounding box center [576, 17] width 58 height 20
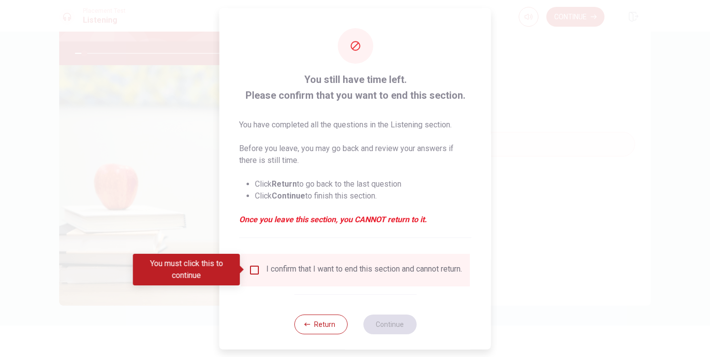
click at [258, 261] on div "I confirm that I want to end this section and cannot return." at bounding box center [355, 269] width 229 height 33
click at [258, 271] on input "You must click this to continue" at bounding box center [255, 269] width 12 height 12
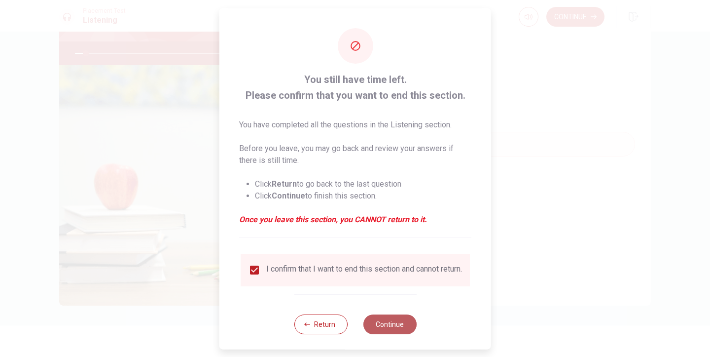
click at [377, 328] on button "Continue" at bounding box center [389, 324] width 53 height 20
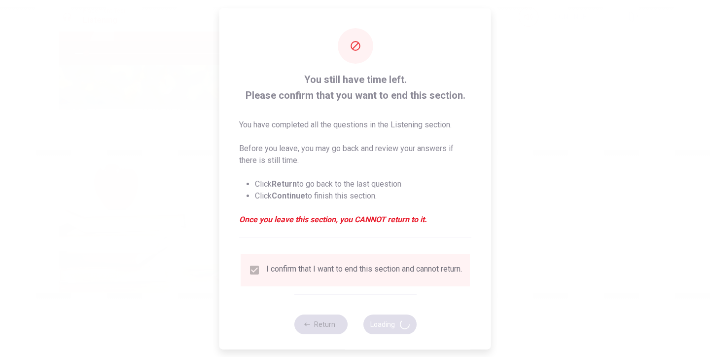
type input "7"
